Goal: Information Seeking & Learning: Learn about a topic

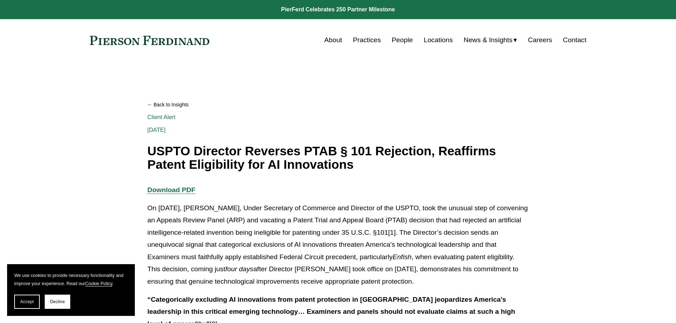
drag, startPoint x: 0, startPoint y: 0, endPoint x: 451, endPoint y: 111, distance: 464.9
click at [451, 111] on link "Back to Insights" at bounding box center [337, 105] width 381 height 12
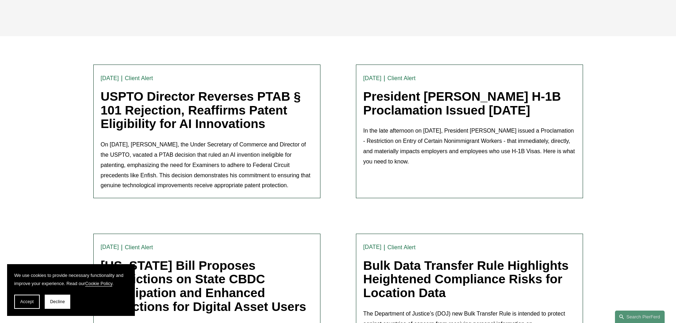
scroll to position [177, 0]
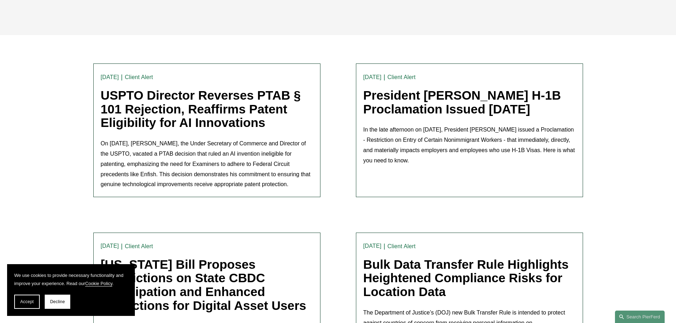
click at [244, 104] on link "USPTO Director Reverses PTAB § 101 Rejection, Reaffirms Patent Eligibility for …" at bounding box center [201, 108] width 200 height 41
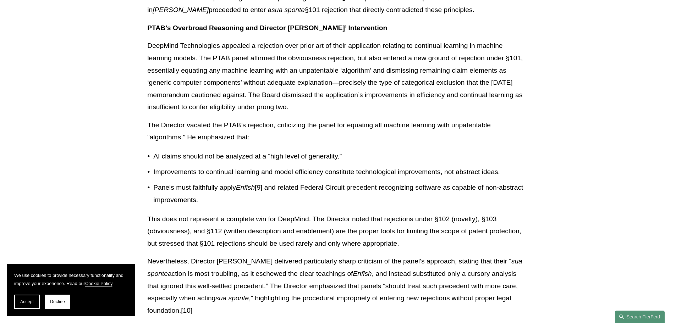
scroll to position [674, 0]
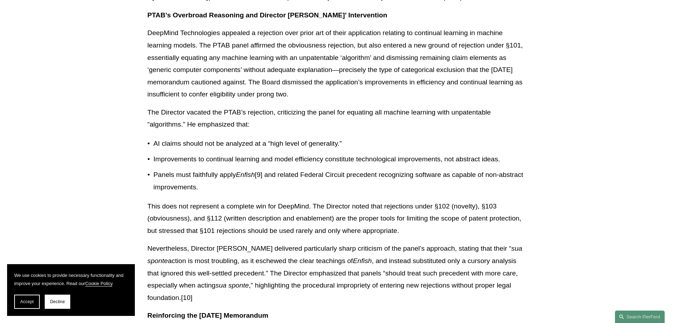
click at [218, 189] on p "Panels must faithfully apply Enfish [9] and related Federal Circuit precedent r…" at bounding box center [340, 181] width 375 height 24
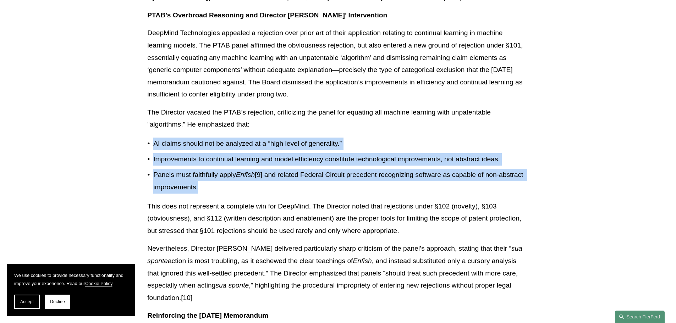
drag, startPoint x: 223, startPoint y: 187, endPoint x: 152, endPoint y: 141, distance: 84.7
click at [152, 141] on ul "AI claims should not be analyzed at a “high level of generality.” Improvements …" at bounding box center [337, 166] width 381 height 56
copy ul "AI claims should not be analyzed at a “high level of generality.” Improvements …"
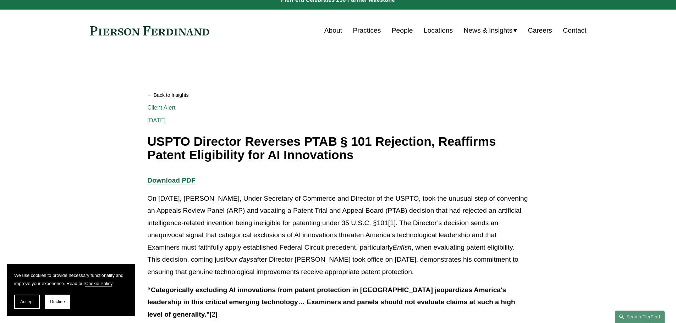
scroll to position [0, 0]
